Goal: Task Accomplishment & Management: Use online tool/utility

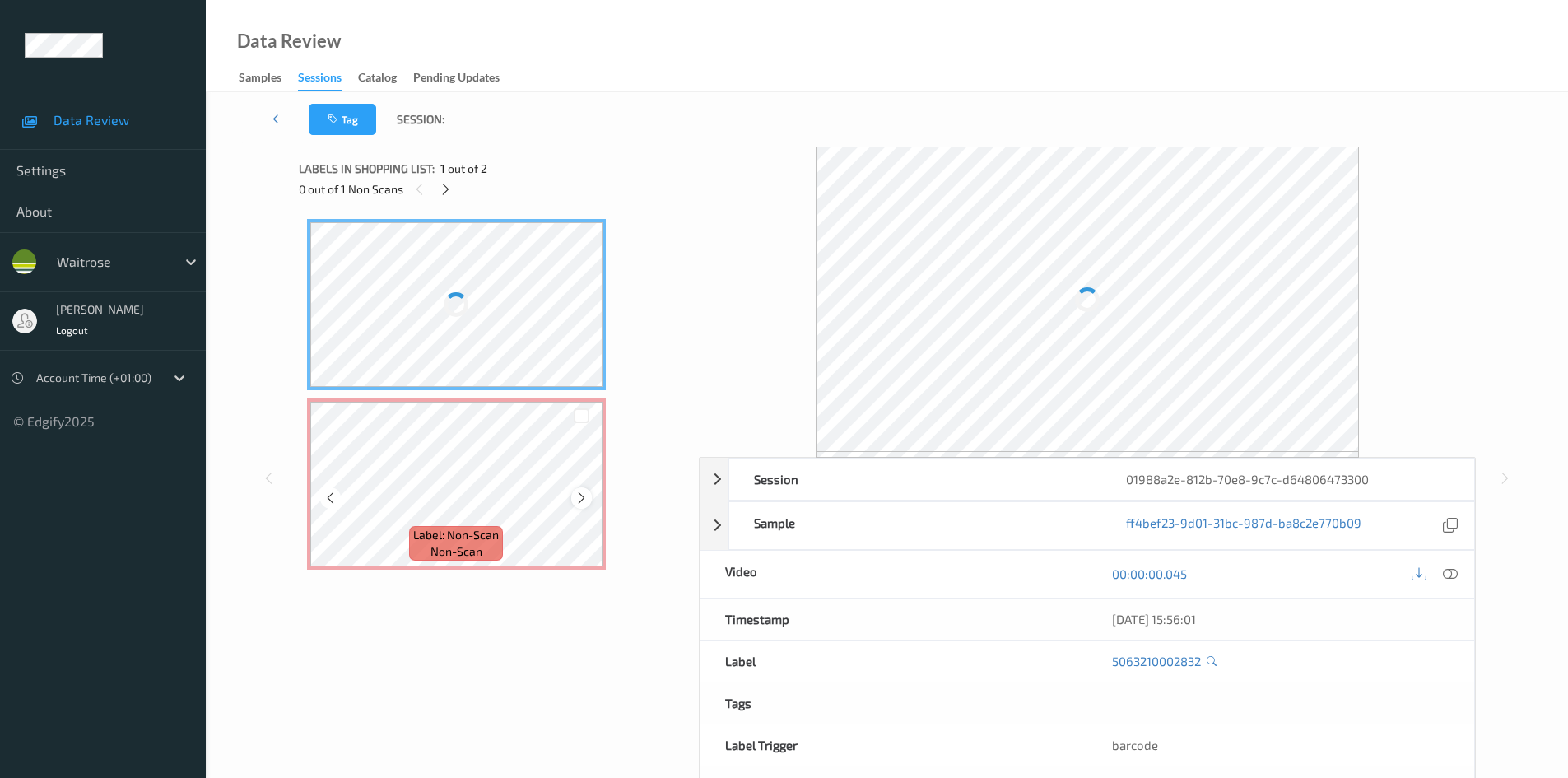
click at [573, 501] on div at bounding box center [580, 497] width 20 height 20
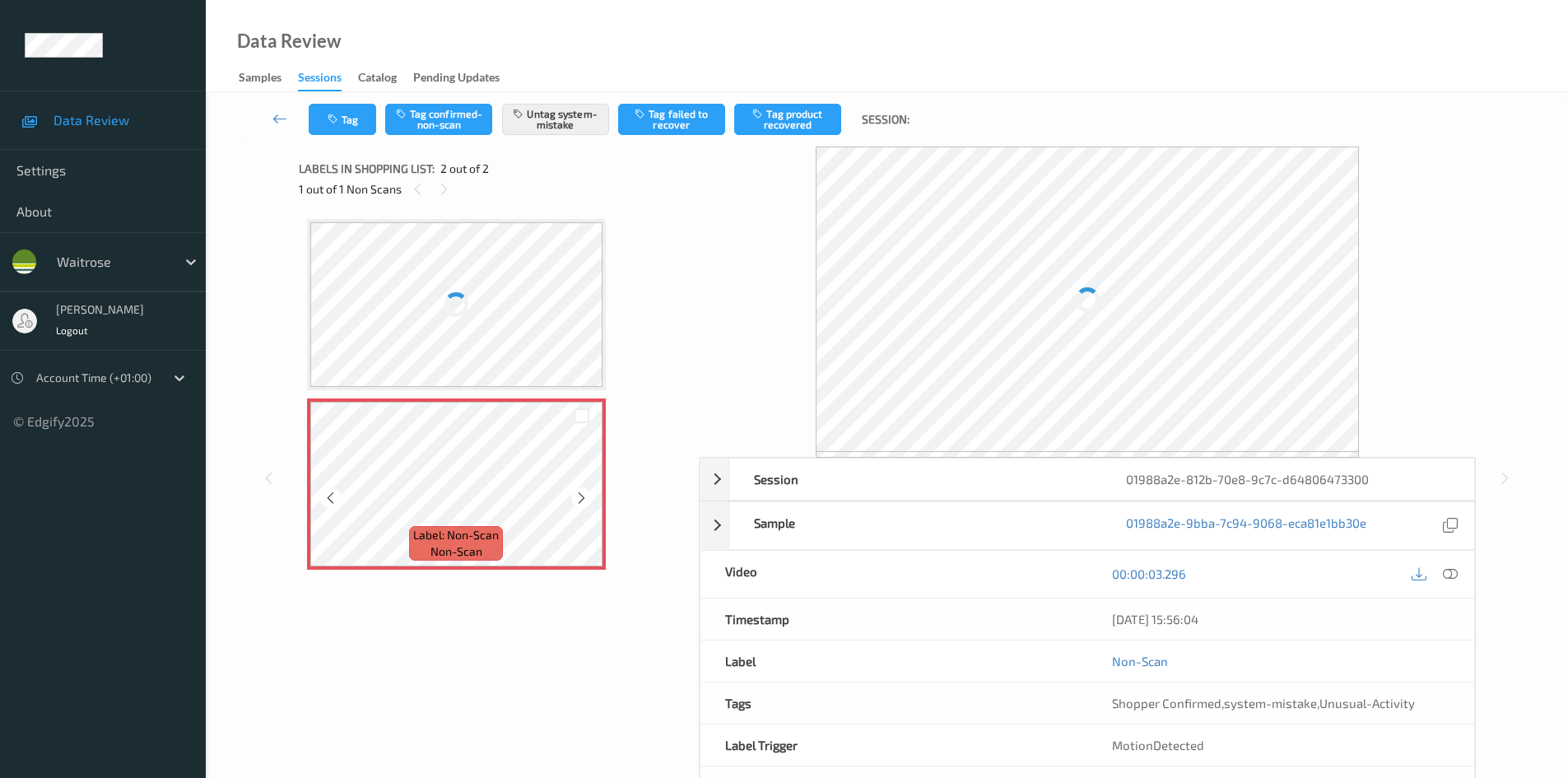
click at [573, 501] on div at bounding box center [580, 497] width 20 height 20
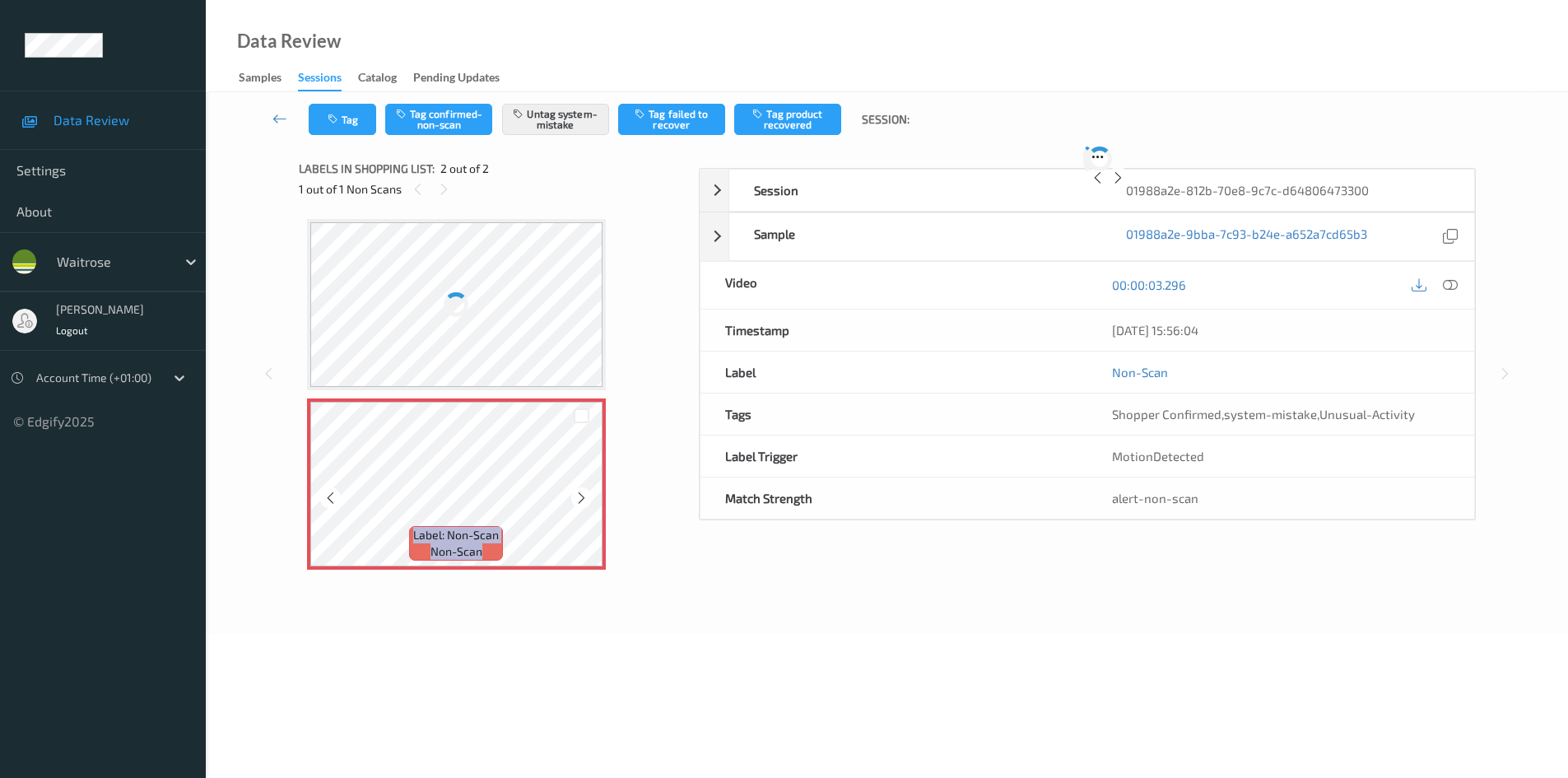
click at [573, 501] on div at bounding box center [580, 497] width 20 height 20
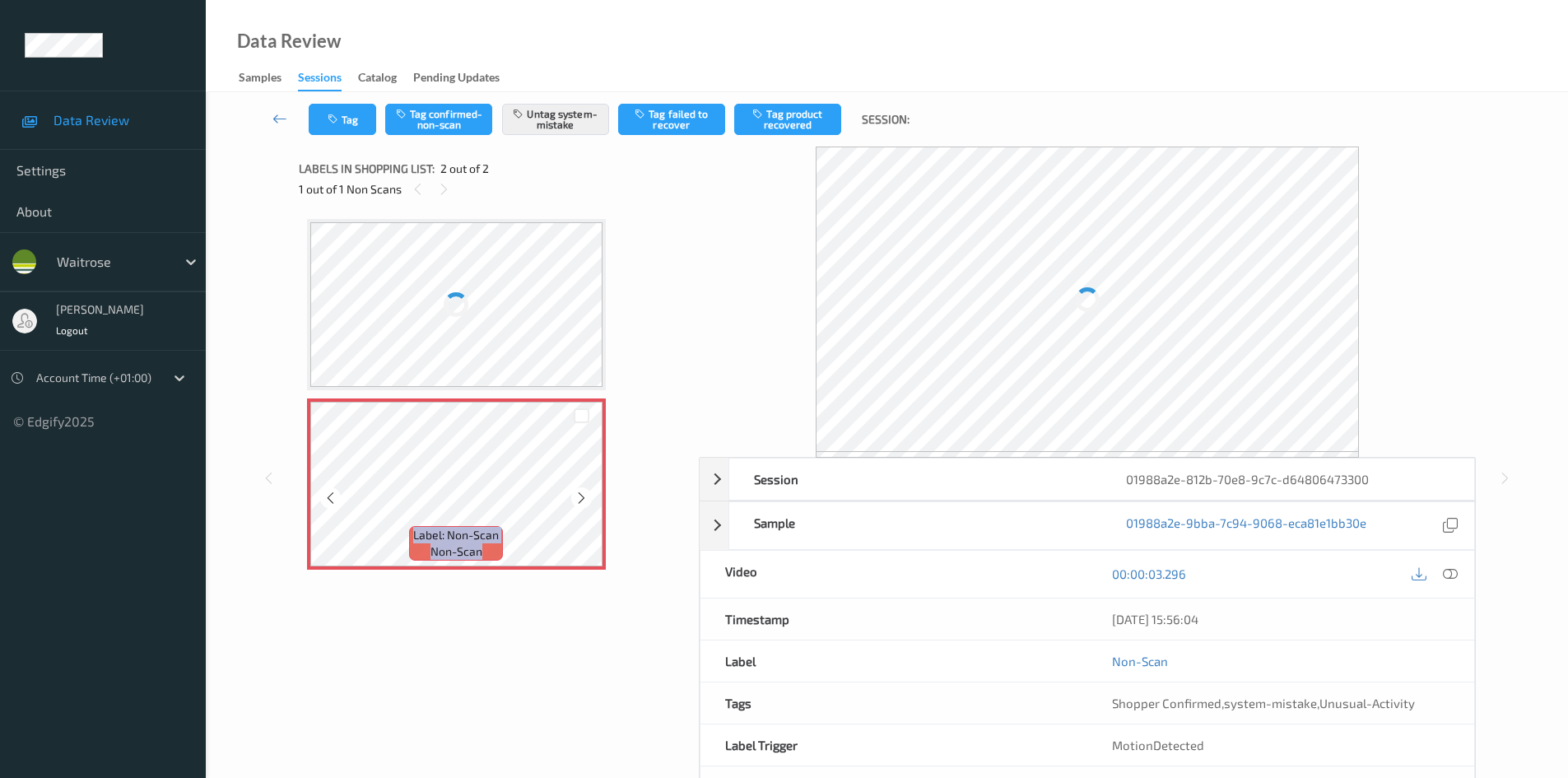
click at [573, 501] on div at bounding box center [580, 497] width 20 height 20
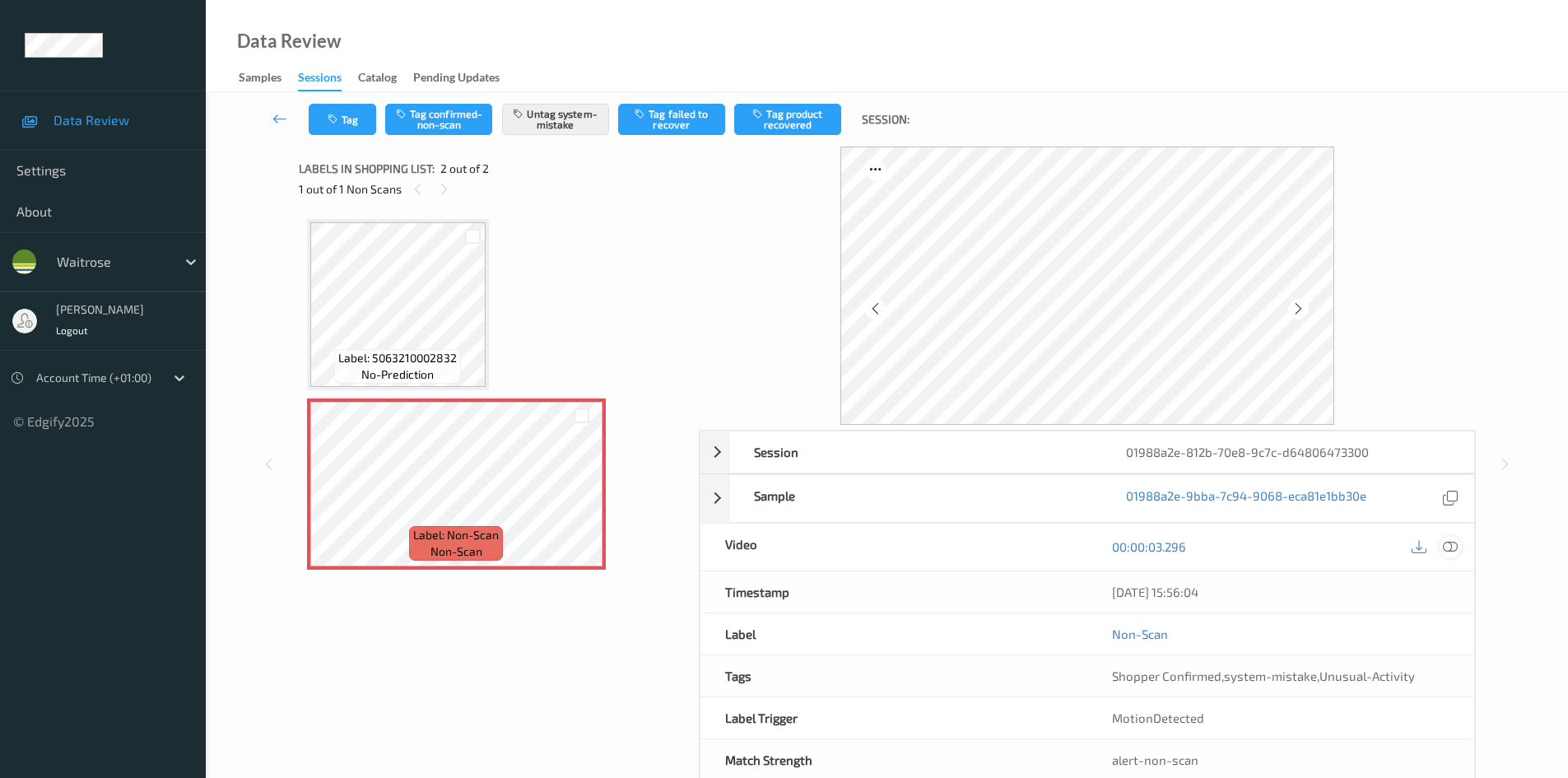
click at [1455, 549] on icon at bounding box center [1449, 546] width 15 height 15
